Goal: Navigation & Orientation: Find specific page/section

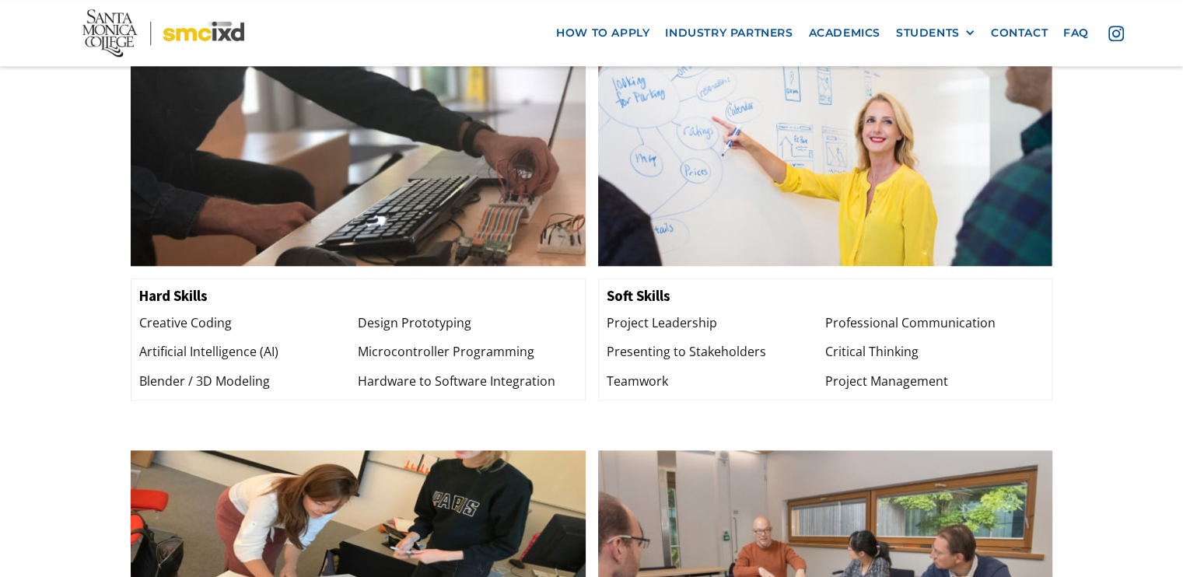
scroll to position [1633, 0]
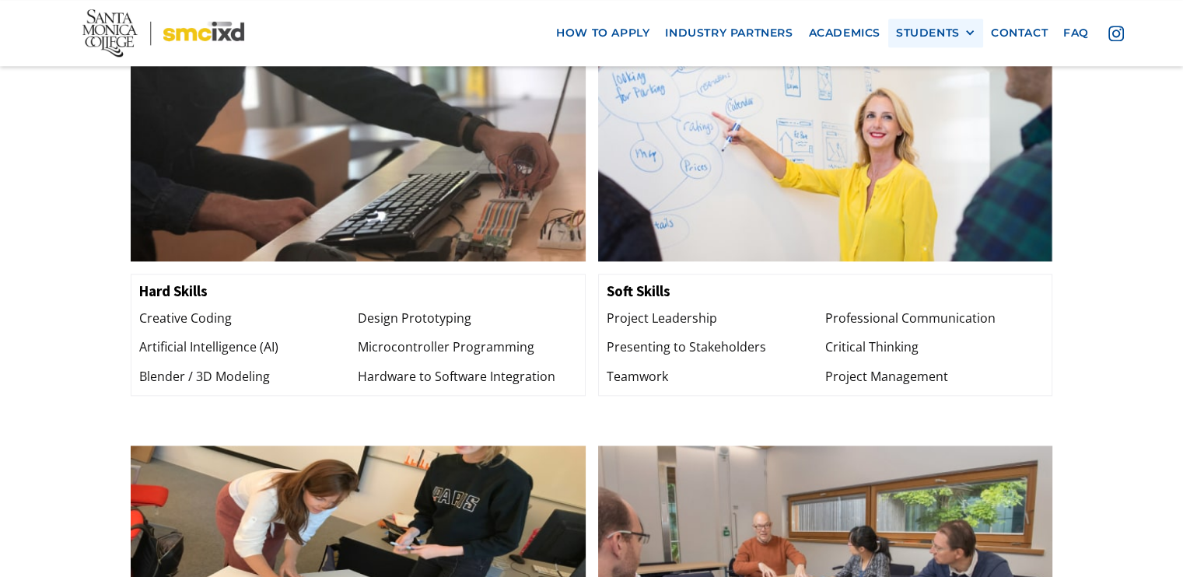
click at [908, 33] on div "STUDENTS" at bounding box center [928, 32] width 64 height 13
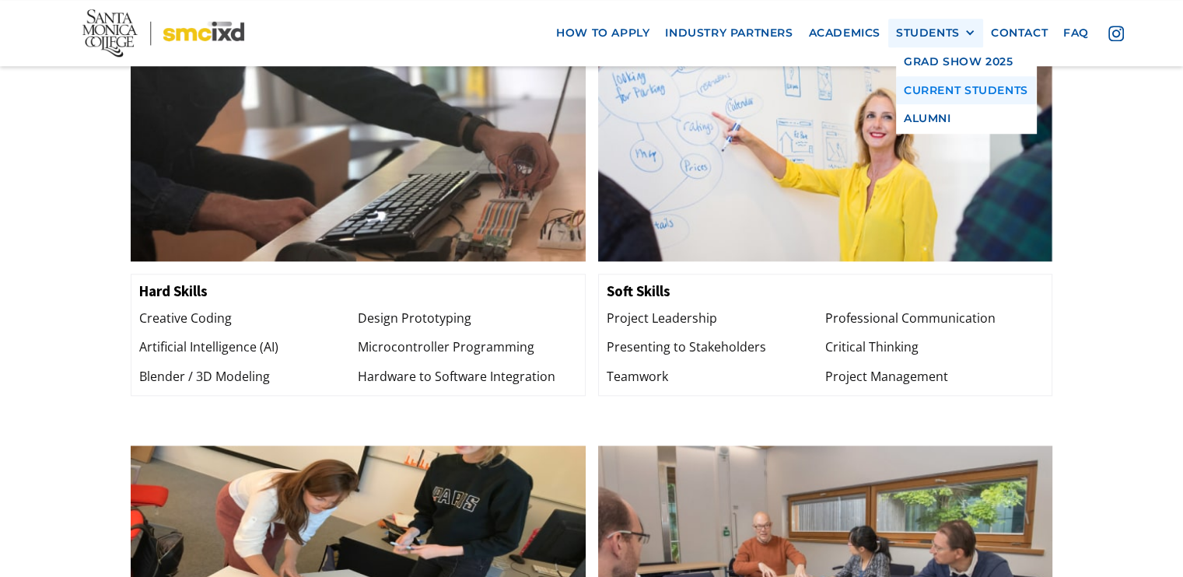
click at [971, 86] on link "Current Students" at bounding box center [966, 89] width 140 height 29
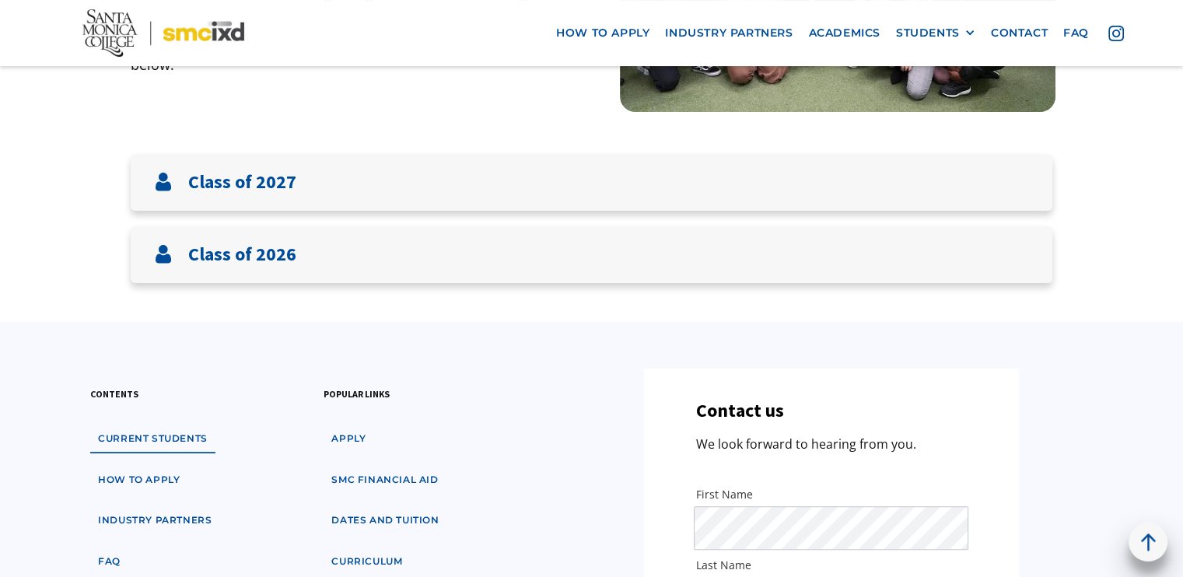
scroll to position [311, 0]
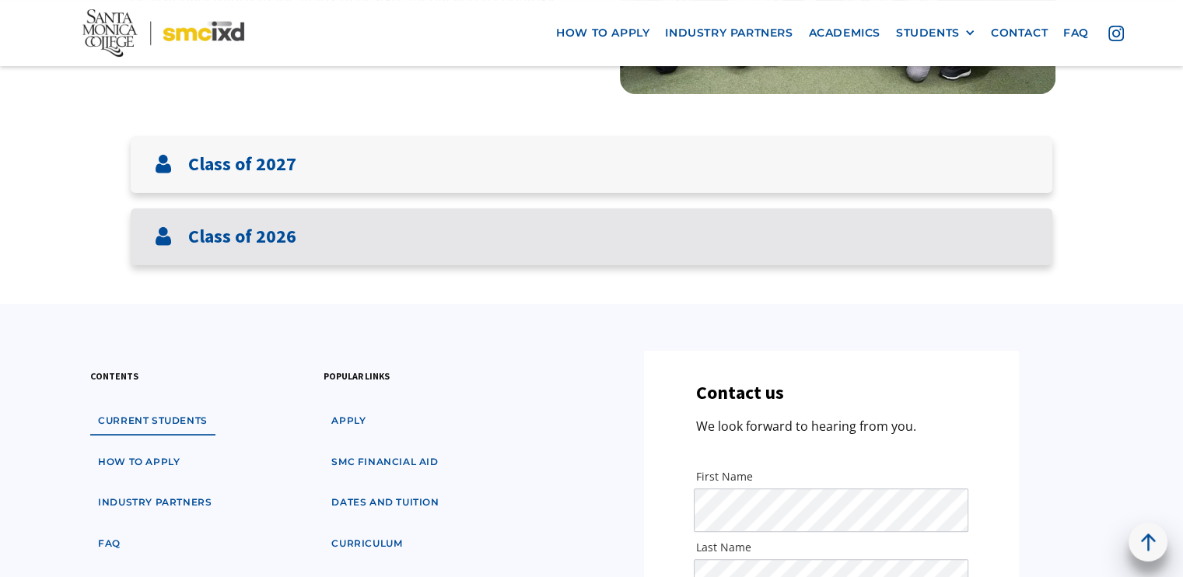
click at [289, 243] on h3 "Class of 2026" at bounding box center [242, 237] width 108 height 23
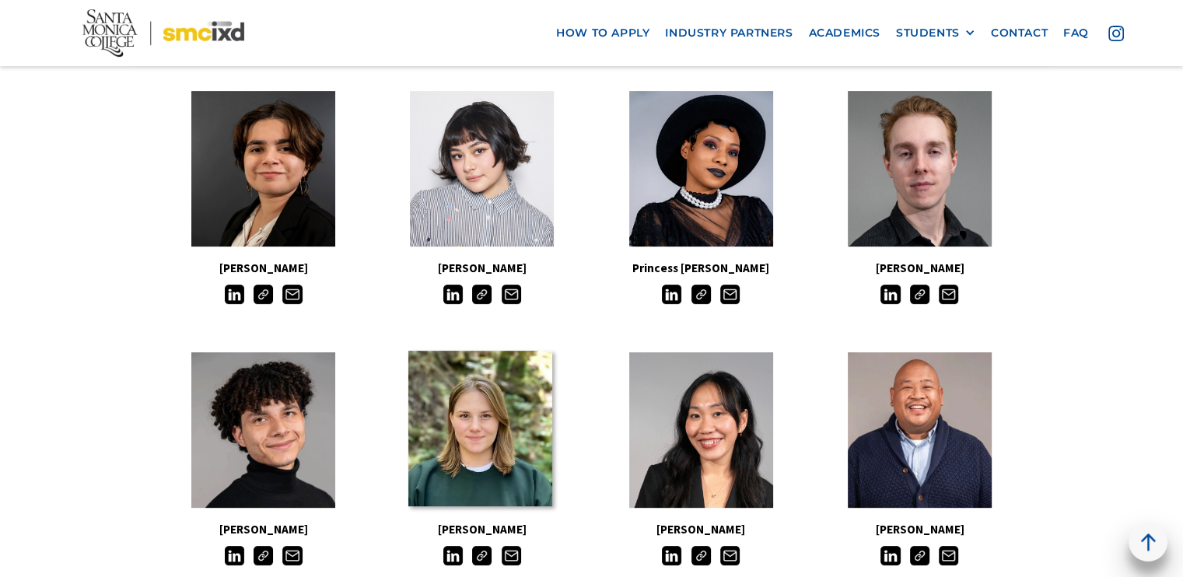
scroll to position [622, 0]
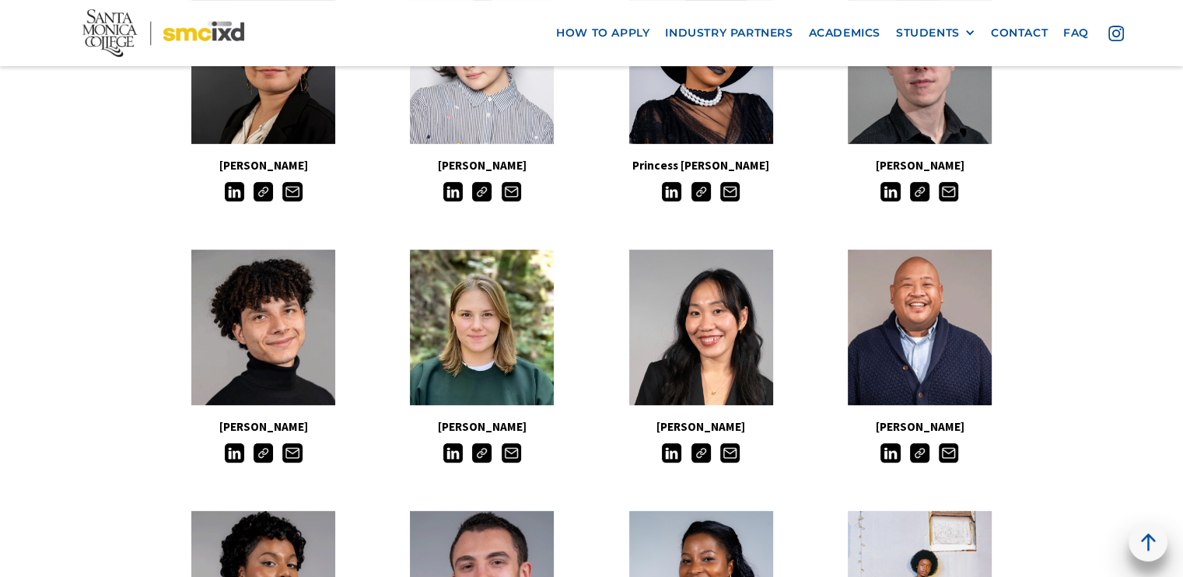
click at [703, 198] on img at bounding box center [700, 191] width 19 height 19
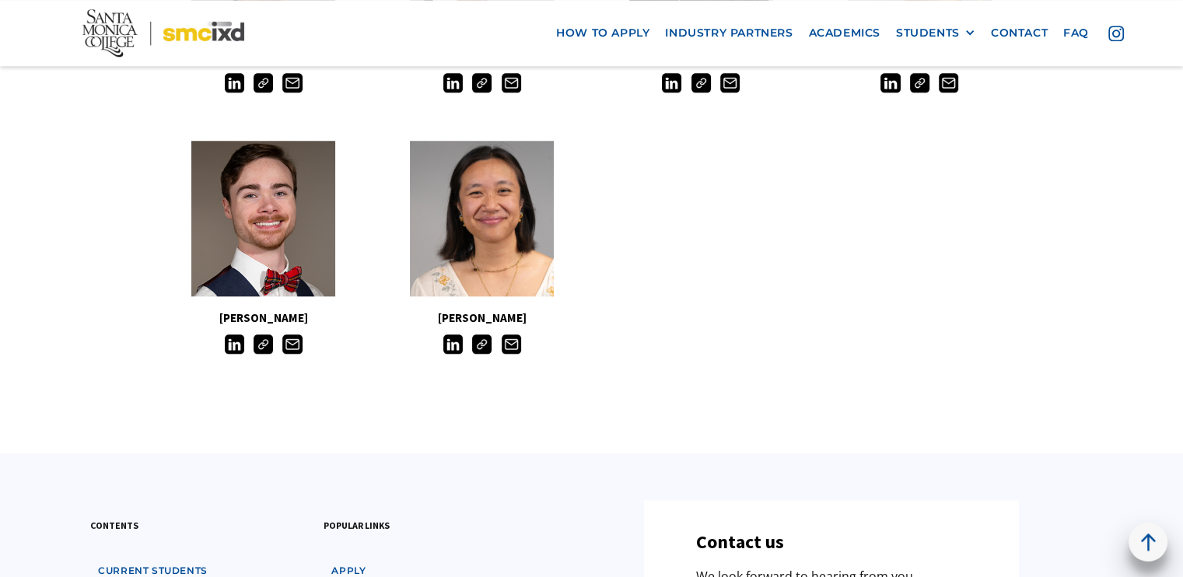
scroll to position [1322, 0]
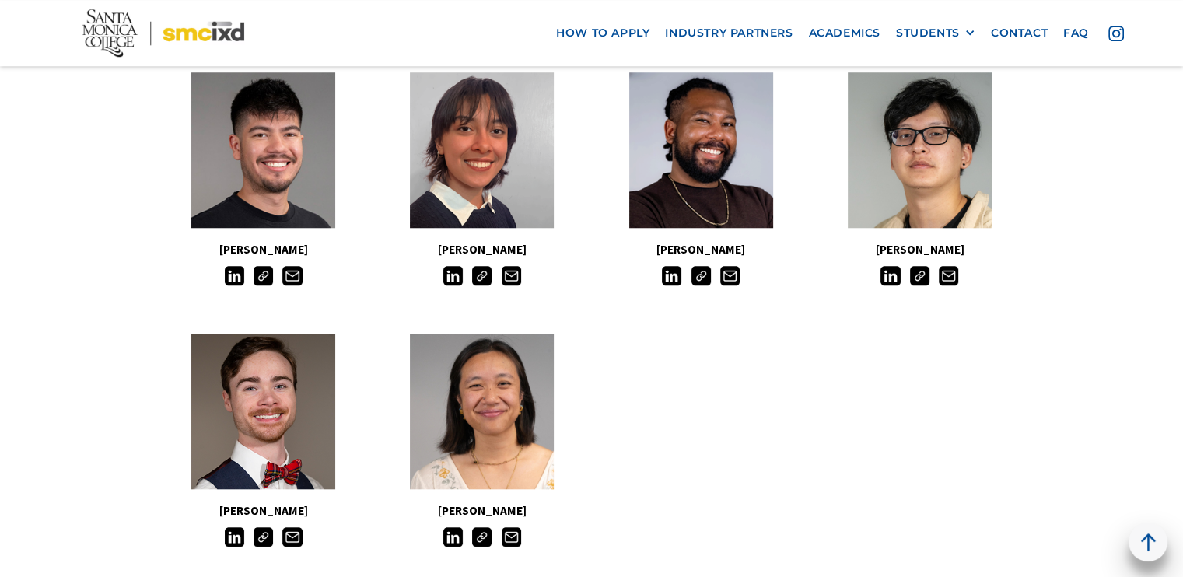
click at [914, 280] on img at bounding box center [919, 275] width 19 height 19
